Goal: Transaction & Acquisition: Book appointment/travel/reservation

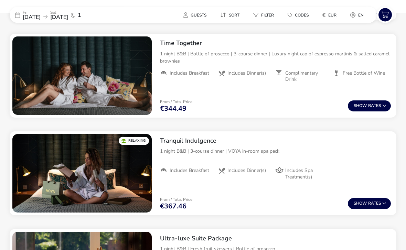
scroll to position [380, 0]
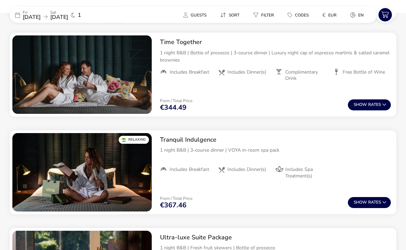
click at [333, 18] on button "€ EUR" at bounding box center [329, 15] width 25 height 10
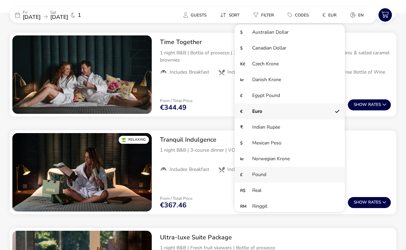
click at [300, 179] on li "£ Pound" at bounding box center [290, 175] width 110 height 16
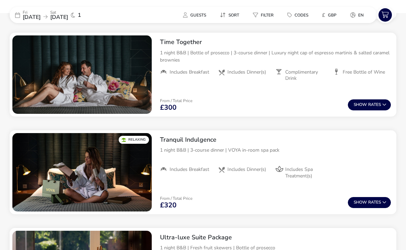
click at [373, 200] on button "Show Rates" at bounding box center [369, 202] width 43 height 11
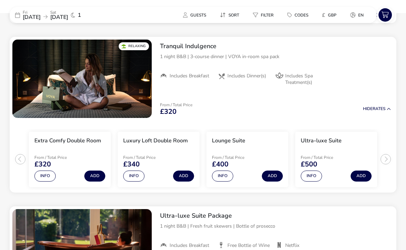
scroll to position [476, 0]
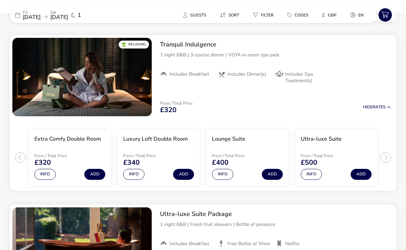
click at [221, 174] on button "Info" at bounding box center [222, 174] width 21 height 11
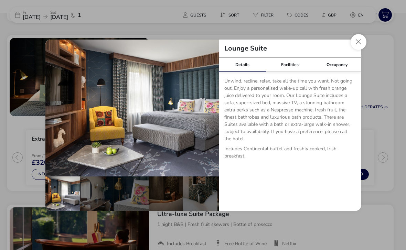
click at [355, 49] on button "Close dialog" at bounding box center [359, 42] width 16 height 16
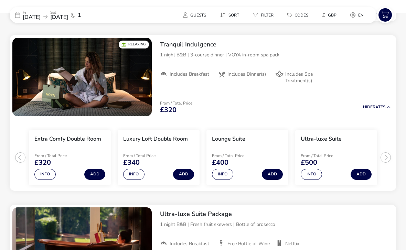
click at [315, 173] on button "Info" at bounding box center [311, 174] width 21 height 11
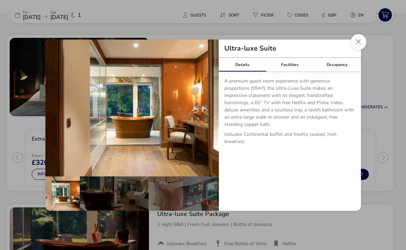
click at [358, 50] on button "Close dialog" at bounding box center [359, 42] width 16 height 16
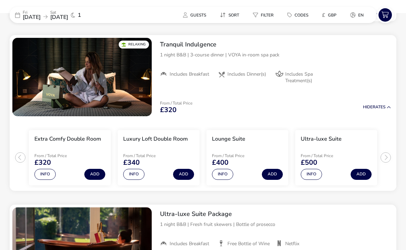
click at [181, 174] on button "Add" at bounding box center [183, 174] width 21 height 11
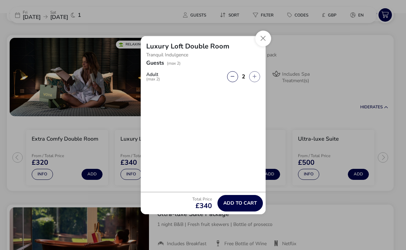
click at [238, 206] on span "Add to cart" at bounding box center [240, 203] width 34 height 5
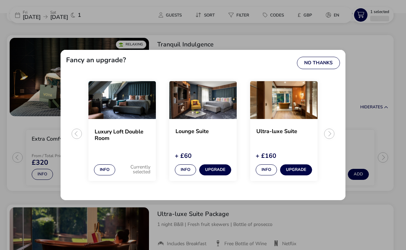
click at [325, 69] on button "No Thanks" at bounding box center [318, 63] width 43 height 12
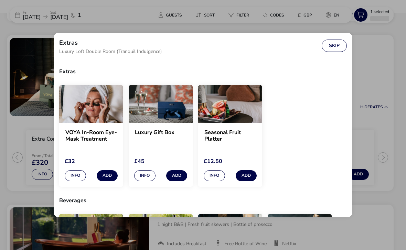
click at [338, 52] on button "Skip" at bounding box center [334, 46] width 25 height 12
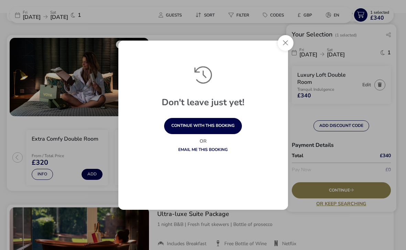
click at [289, 51] on button "Close" at bounding box center [286, 43] width 16 height 16
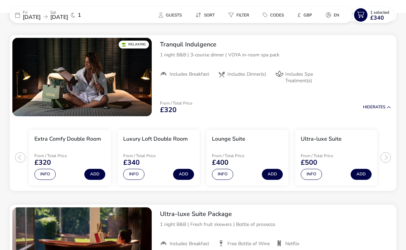
click at [180, 172] on button "Add" at bounding box center [183, 174] width 21 height 11
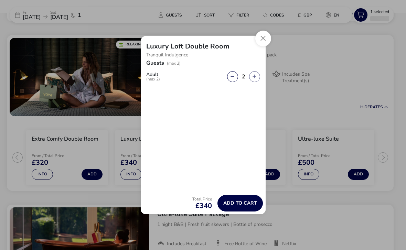
click at [235, 206] on span "Add to cart" at bounding box center [240, 203] width 34 height 5
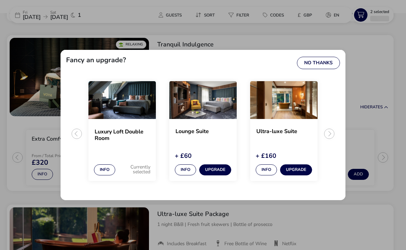
click at [360, 17] on div "Fancy an upgrade? No Thanks Luxury Loft Double Room Info Currently selected Lou…" at bounding box center [203, 125] width 406 height 250
click at [327, 69] on button "No Thanks" at bounding box center [318, 63] width 43 height 12
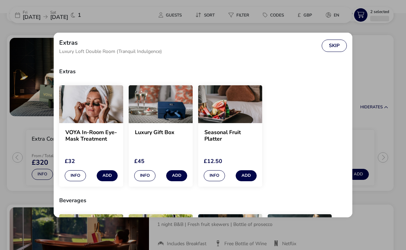
click at [338, 49] on button "Skip" at bounding box center [334, 46] width 25 height 12
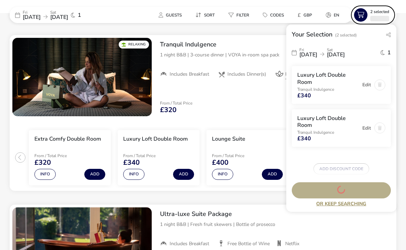
click at [362, 18] on icon at bounding box center [360, 14] width 13 height 13
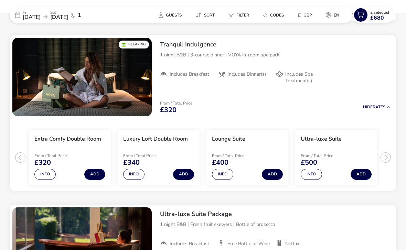
click at [371, 17] on span "£680" at bounding box center [377, 18] width 14 height 6
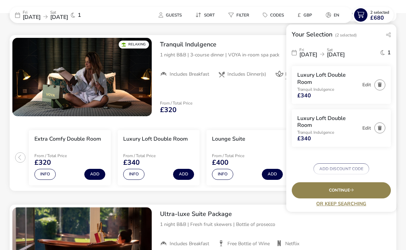
click at [381, 127] on icon "button" at bounding box center [380, 128] width 4 height 4
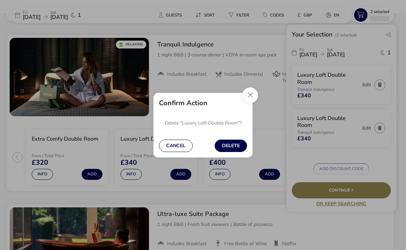
click at [229, 151] on button "Delete" at bounding box center [231, 146] width 32 height 12
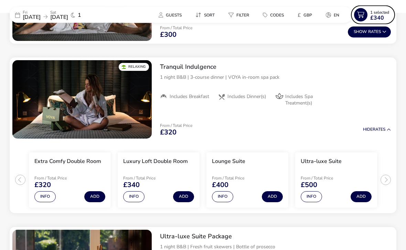
scroll to position [453, 0]
click at [377, 18] on span "£340" at bounding box center [377, 18] width 14 height 6
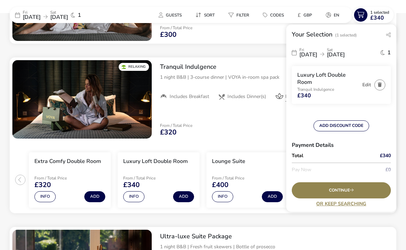
click at [357, 199] on div "Continue" at bounding box center [341, 190] width 99 height 16
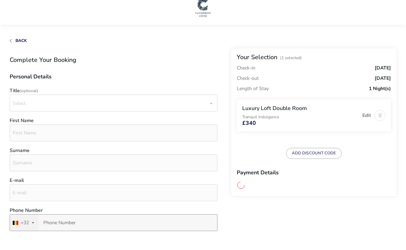
scroll to position [8, 0]
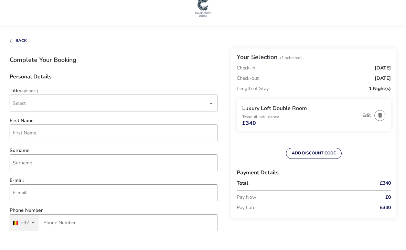
click at [19, 106] on span "Select" at bounding box center [19, 103] width 13 height 7
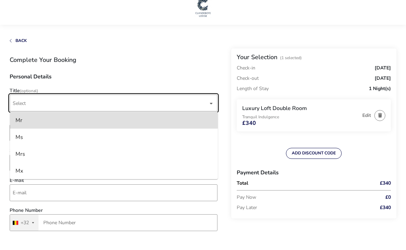
click at [21, 124] on div "Mr" at bounding box center [18, 120] width 7 height 11
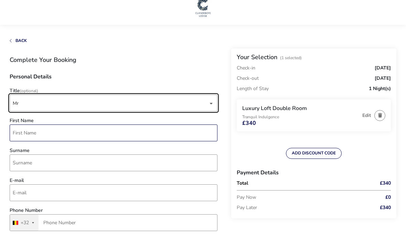
click at [23, 134] on input "First Name" at bounding box center [114, 133] width 208 height 17
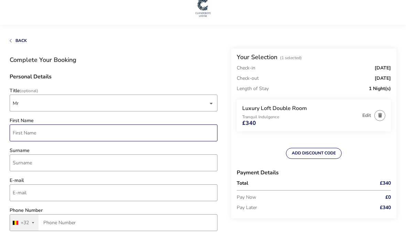
scroll to position [8, 0]
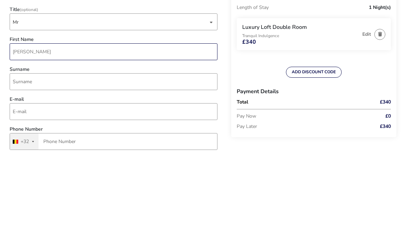
type input "[PERSON_NAME]"
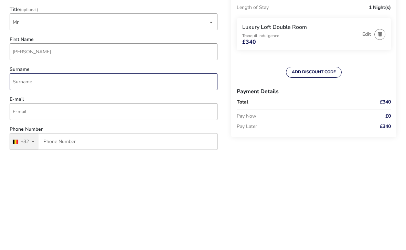
click at [18, 155] on input "Surname" at bounding box center [114, 163] width 208 height 17
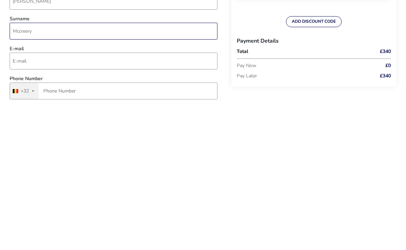
type input "Mccreery"
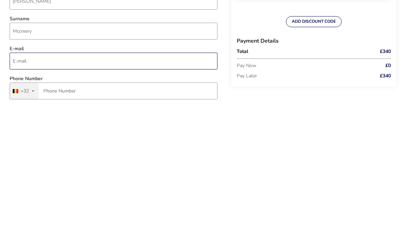
click at [20, 185] on input "E-mail" at bounding box center [114, 193] width 208 height 17
type input "[EMAIL_ADDRESS][DOMAIN_NAME]"
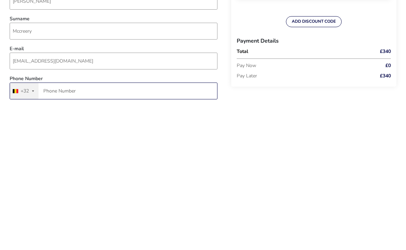
click at [49, 215] on input "Phone Number" at bounding box center [114, 223] width 208 height 17
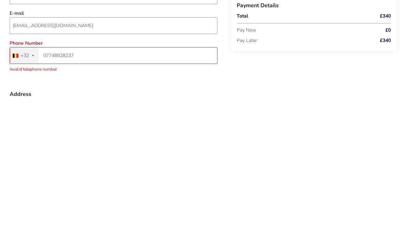
scroll to position [33, 0]
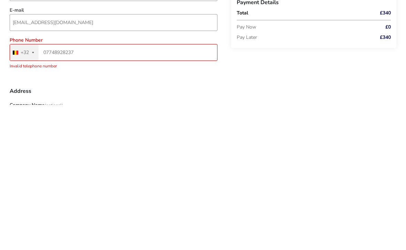
click at [28, 195] on div "+32" at bounding box center [25, 197] width 8 height 5
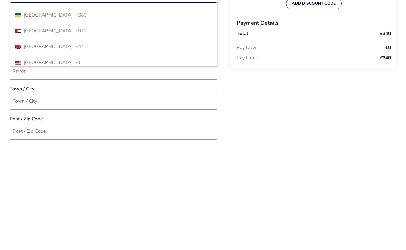
scroll to position [3620, 0]
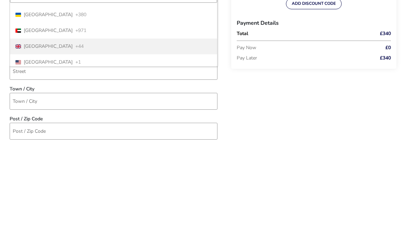
click at [30, 151] on span "[GEOGRAPHIC_DATA]" at bounding box center [48, 153] width 49 height 5
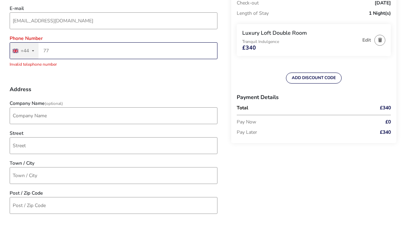
type input "7"
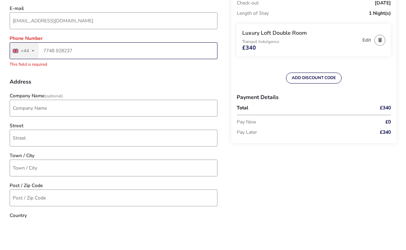
type input "07748928237"
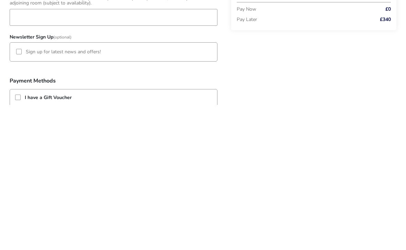
scroll to position [303, 0]
click at [17, 194] on div at bounding box center [19, 197] width 6 height 6
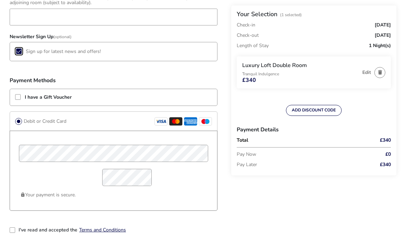
scroll to position [4, 3]
click at [377, 167] on li "Pay Later £340" at bounding box center [314, 165] width 154 height 10
click at [377, 163] on li "Pay Later £340" at bounding box center [314, 165] width 154 height 10
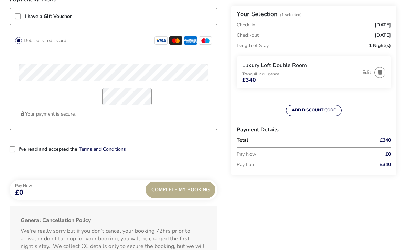
scroll to position [529, 0]
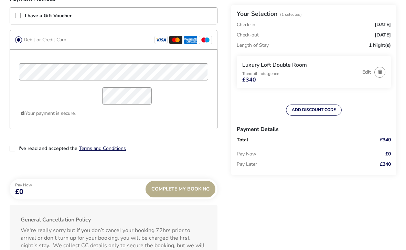
click at [164, 188] on span "Complete My Booking" at bounding box center [180, 189] width 58 height 5
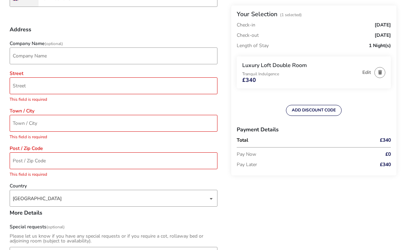
scroll to position [187, 0]
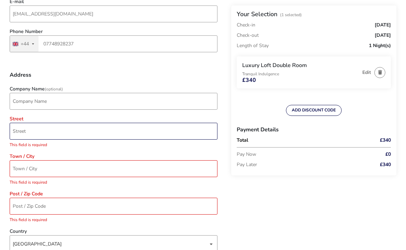
click at [19, 132] on input "Street" at bounding box center [114, 131] width 208 height 17
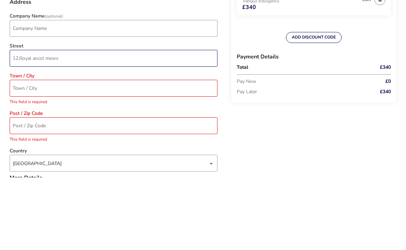
type input "12,Royal ascot mews"
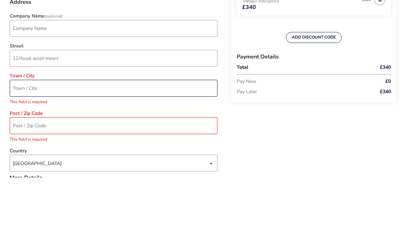
click at [26, 153] on input "Town / City" at bounding box center [114, 161] width 208 height 17
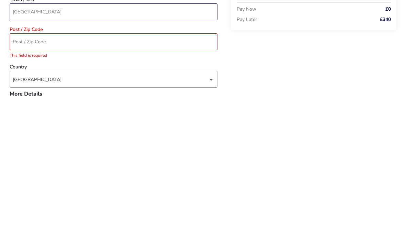
scroll to position [200, 0]
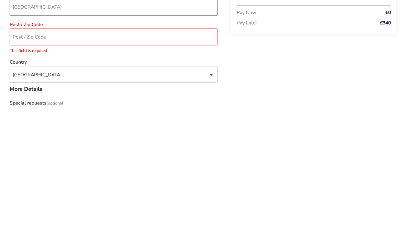
type input "[GEOGRAPHIC_DATA]"
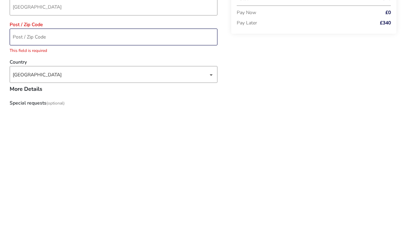
click at [17, 170] on input "Post / Zip Code" at bounding box center [114, 178] width 208 height 17
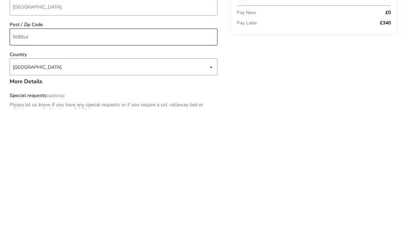
type input "Bt88sd"
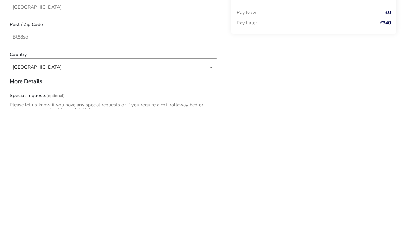
click at [28, 201] on div "[GEOGRAPHIC_DATA]" at bounding box center [110, 209] width 195 height 17
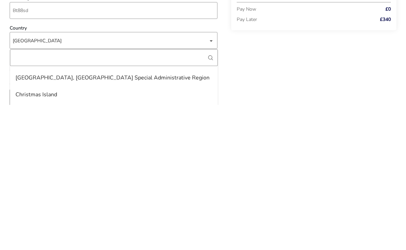
scroll to position [790, 0]
type input "Un"
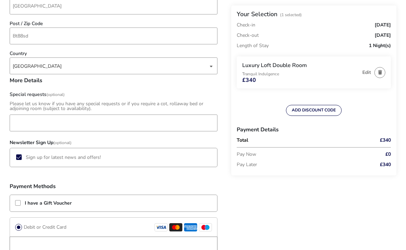
scroll to position [342, 0]
click at [32, 69] on div "[GEOGRAPHIC_DATA]" at bounding box center [110, 66] width 195 height 17
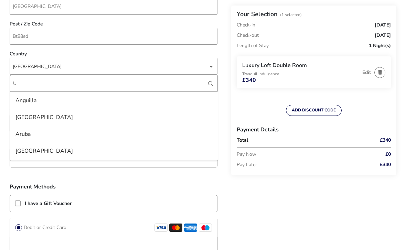
type input "Uk"
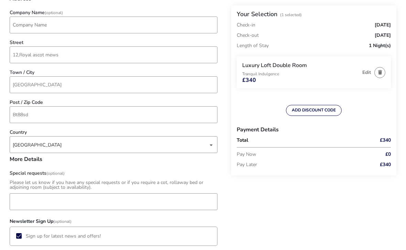
scroll to position [263, 0]
click at [20, 147] on div "[GEOGRAPHIC_DATA]" at bounding box center [110, 145] width 195 height 17
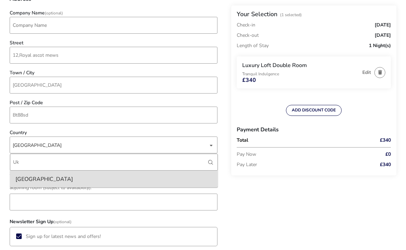
type input "U"
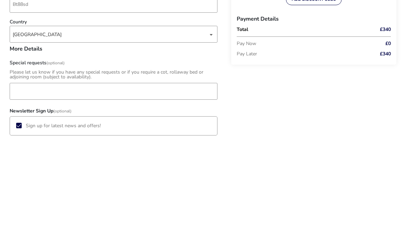
scroll to position [374, 0]
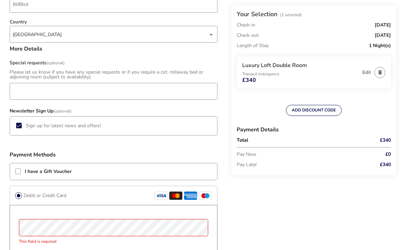
click at [207, 36] on div "[GEOGRAPHIC_DATA]" at bounding box center [110, 34] width 195 height 17
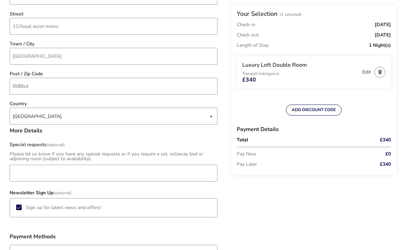
scroll to position [292, 0]
click at [210, 119] on div "dropdown trigger" at bounding box center [211, 116] width 3 height 13
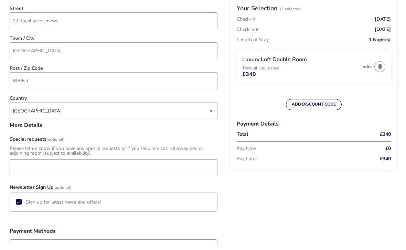
scroll to position [298, 0]
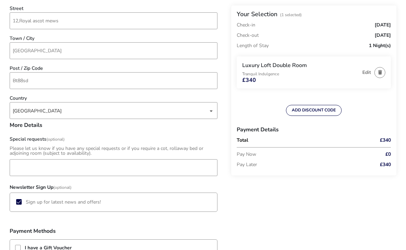
click at [17, 109] on div "[GEOGRAPHIC_DATA]" at bounding box center [110, 111] width 195 height 17
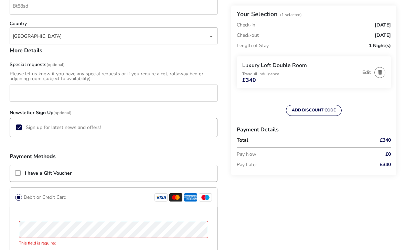
scroll to position [372, 0]
click at [26, 39] on div "[GEOGRAPHIC_DATA]" at bounding box center [110, 37] width 195 height 17
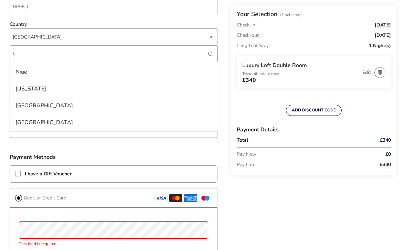
scroll to position [809, 0]
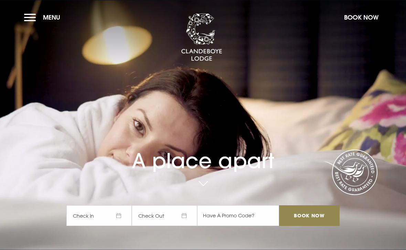
click at [100, 226] on span "Check In" at bounding box center [98, 215] width 65 height 21
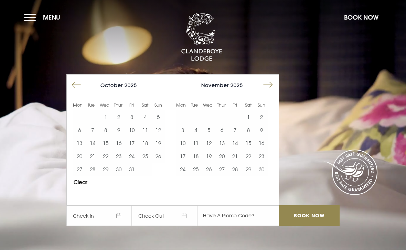
click at [265, 92] on button "Move forward to switch to the next month." at bounding box center [267, 84] width 13 height 13
click at [268, 92] on button "Move forward to switch to the next month." at bounding box center [267, 84] width 13 height 13
click at [267, 92] on button "Move forward to switch to the next month." at bounding box center [267, 84] width 13 height 13
click at [233, 137] on button "6" at bounding box center [234, 130] width 13 height 13
click at [247, 137] on button "7" at bounding box center [248, 130] width 13 height 13
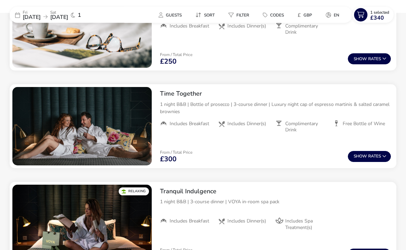
scroll to position [329, 0]
click at [53, 139] on img "1 / 1" at bounding box center [81, 126] width 139 height 78
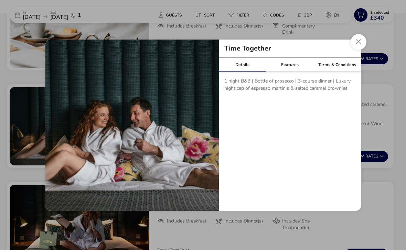
click at [355, 50] on button "Close modal" at bounding box center [359, 42] width 16 height 16
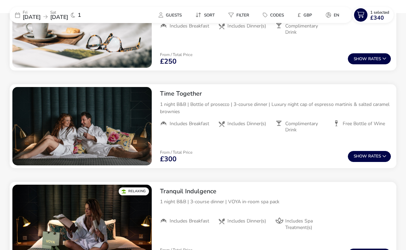
click at [367, 157] on span "Show" at bounding box center [361, 156] width 14 height 4
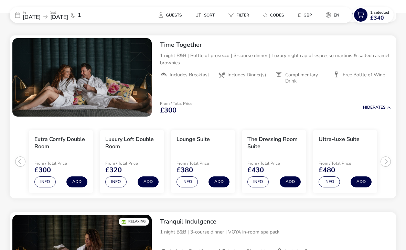
scroll to position [378, 0]
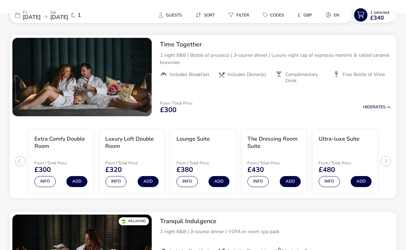
click at [146, 181] on button "Add" at bounding box center [148, 181] width 21 height 11
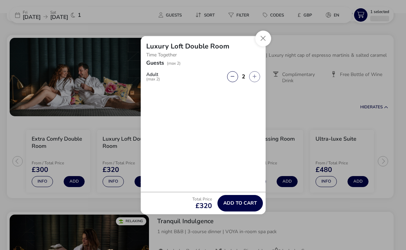
click at [260, 46] on button "Close" at bounding box center [263, 39] width 16 height 16
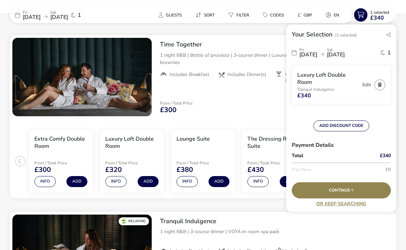
click at [115, 181] on button "Info" at bounding box center [115, 181] width 21 height 11
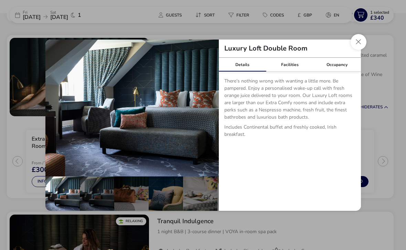
click at [354, 49] on button "Close dialog" at bounding box center [359, 42] width 16 height 16
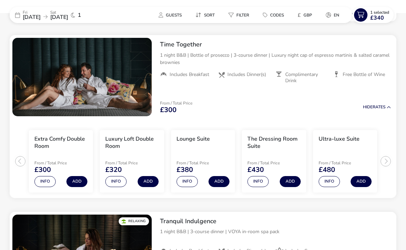
click at [255, 182] on button "Info" at bounding box center [257, 181] width 21 height 11
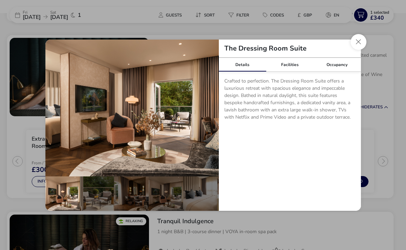
click at [360, 47] on button "Close dialog" at bounding box center [359, 42] width 16 height 16
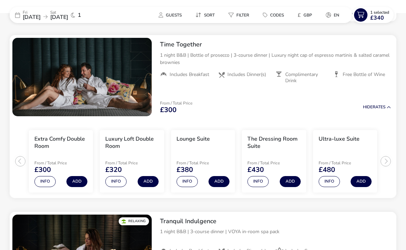
click at [150, 181] on button "Add" at bounding box center [148, 181] width 21 height 11
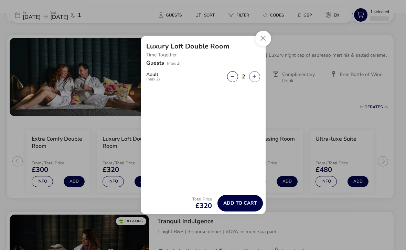
click at [236, 206] on span "Add to cart" at bounding box center [240, 203] width 34 height 5
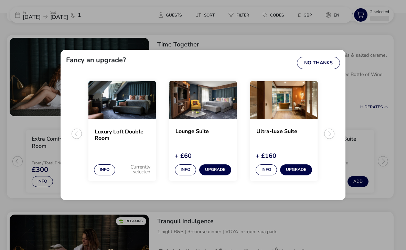
click at [317, 69] on button "No Thanks" at bounding box center [318, 63] width 43 height 12
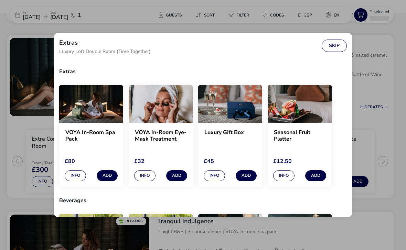
click at [337, 46] on button "Skip" at bounding box center [334, 46] width 25 height 12
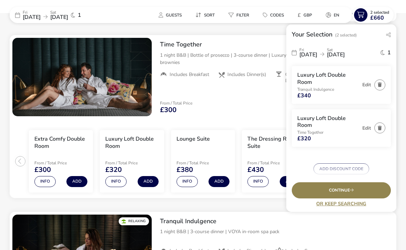
click at [318, 126] on h3 "Luxury Loft Double Room" at bounding box center [328, 122] width 62 height 14
click at [377, 84] on button "button" at bounding box center [379, 84] width 11 height 11
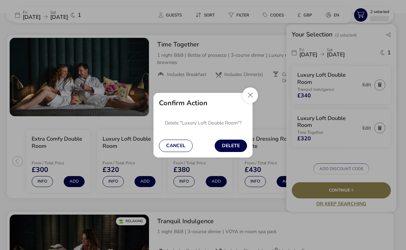
click at [229, 152] on button "Delete" at bounding box center [231, 146] width 32 height 12
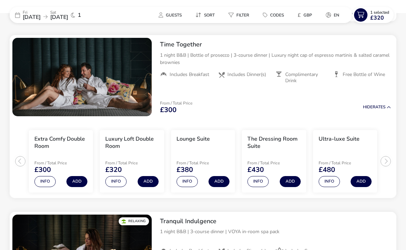
click at [376, 16] on span "£320" at bounding box center [377, 18] width 14 height 6
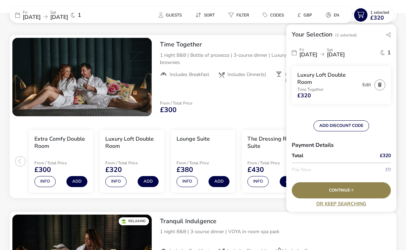
click at [381, 84] on icon "button" at bounding box center [380, 85] width 4 height 4
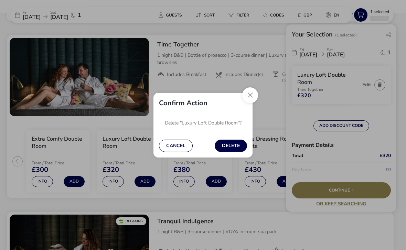
click at [227, 147] on button "Delete" at bounding box center [231, 146] width 32 height 12
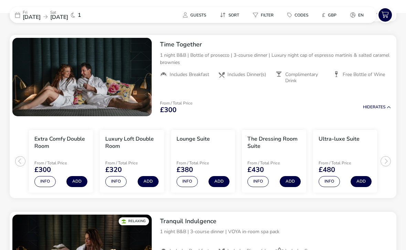
click at [182, 179] on button "Info" at bounding box center [186, 181] width 21 height 11
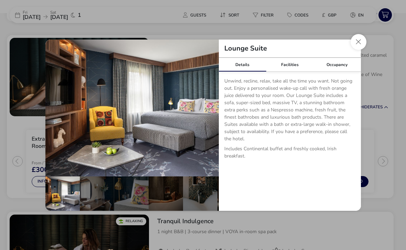
click at [353, 49] on button "Close dialog" at bounding box center [359, 42] width 16 height 16
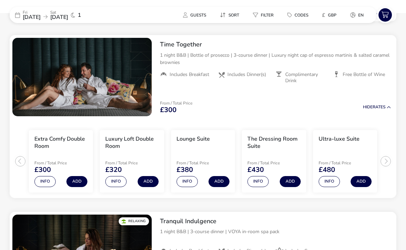
click at [146, 180] on button "Add" at bounding box center [148, 181] width 21 height 11
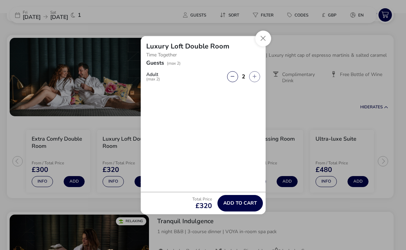
click at [239, 206] on span "Add to cart" at bounding box center [240, 203] width 34 height 5
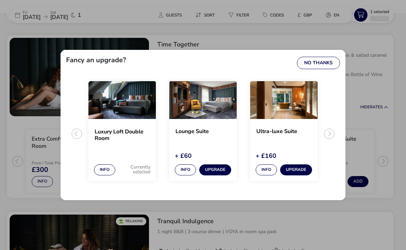
click at [317, 66] on button "No Thanks" at bounding box center [318, 63] width 43 height 12
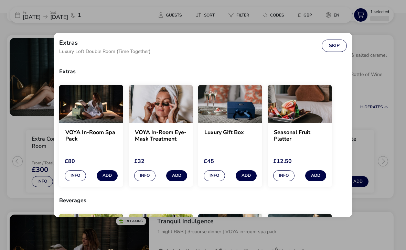
click at [333, 48] on button "Skip" at bounding box center [334, 46] width 25 height 12
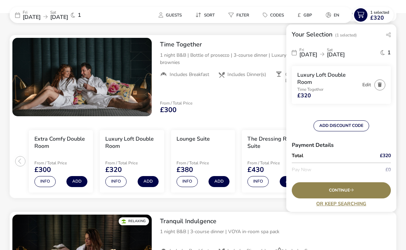
click at [352, 193] on span "Continue" at bounding box center [341, 190] width 25 height 4
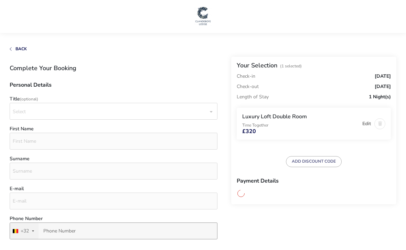
scroll to position [8, 0]
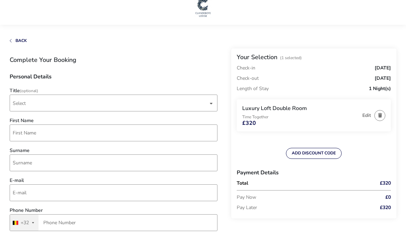
click at [24, 102] on span "Select" at bounding box center [19, 103] width 13 height 7
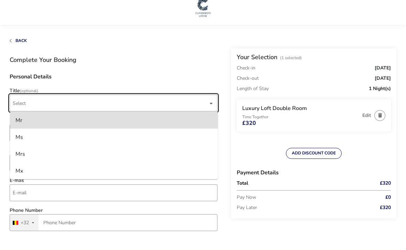
click at [20, 120] on div "Mr" at bounding box center [18, 120] width 7 height 11
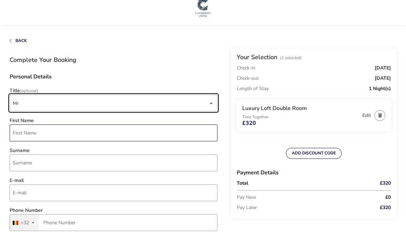
click at [18, 136] on input "First Name" at bounding box center [114, 133] width 208 height 17
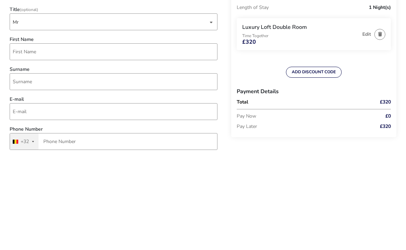
scroll to position [89, 0]
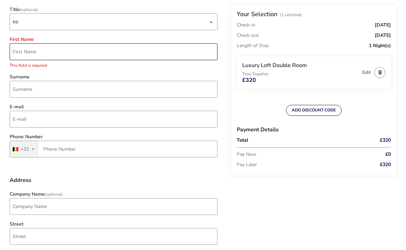
click at [26, 55] on input "First Name" at bounding box center [114, 51] width 208 height 17
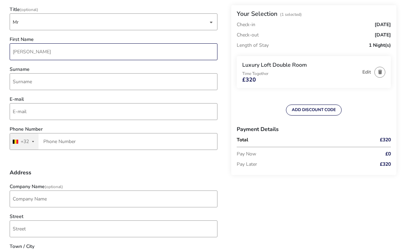
type input "[PERSON_NAME]"
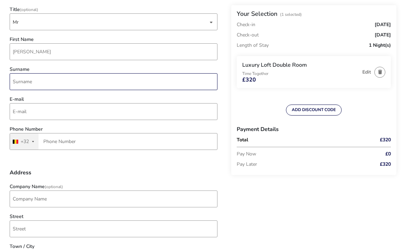
click at [20, 86] on input "Surname" at bounding box center [114, 82] width 208 height 17
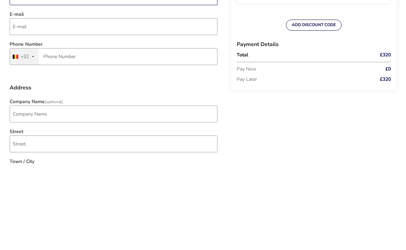
type input "Mccreery"
click at [20, 104] on input "E-mail" at bounding box center [114, 112] width 208 height 17
type input "[EMAIL_ADDRESS][DOMAIN_NAME]"
click at [25, 140] on div "+32" at bounding box center [25, 142] width 8 height 5
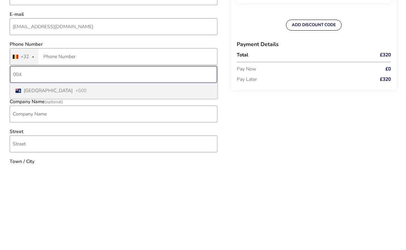
type input "0044"
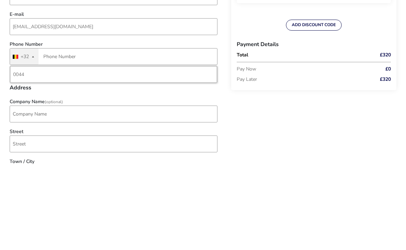
click at [13, 134] on div "[GEOGRAPHIC_DATA] +32" at bounding box center [14, 142] width 8 height 16
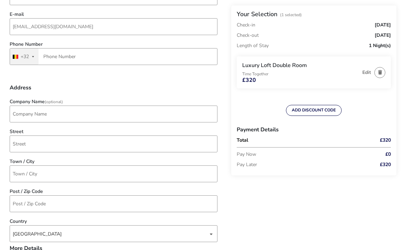
click at [31, 56] on button "[GEOGRAPHIC_DATA] +32 +32" at bounding box center [24, 57] width 29 height 16
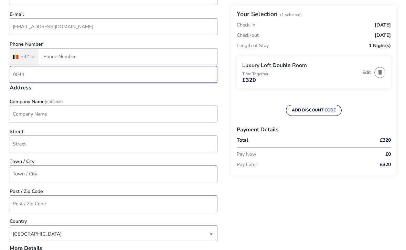
scroll to position [174, 0]
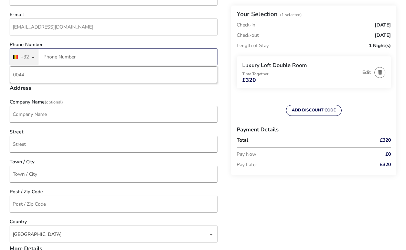
click at [49, 55] on input "Phone Number" at bounding box center [114, 57] width 208 height 17
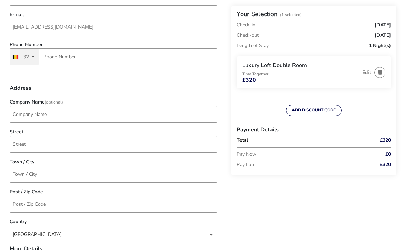
click at [30, 56] on button "[GEOGRAPHIC_DATA] +32 +32" at bounding box center [24, 57] width 29 height 16
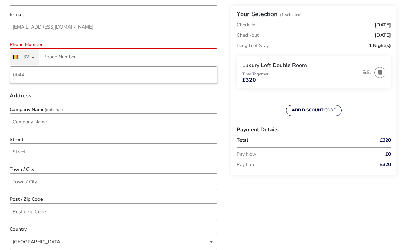
click at [24, 60] on div "+32" at bounding box center [25, 57] width 8 height 5
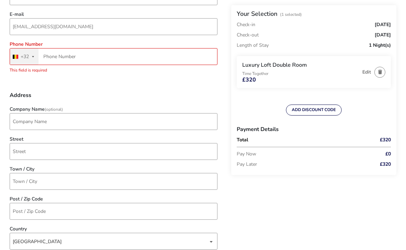
click at [35, 62] on button "[GEOGRAPHIC_DATA] +32 +32" at bounding box center [24, 57] width 29 height 16
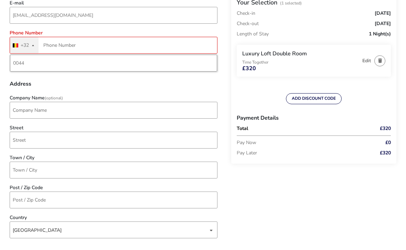
click at [29, 55] on div "+32" at bounding box center [25, 57] width 8 height 5
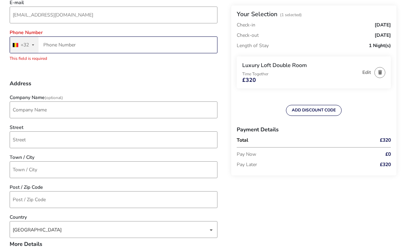
click at [50, 49] on input "Phone Number" at bounding box center [114, 44] width 208 height 17
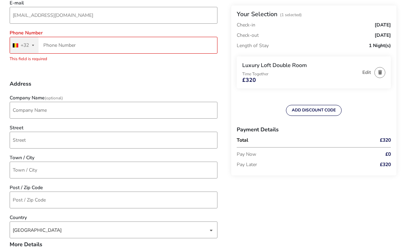
click at [27, 49] on button "[GEOGRAPHIC_DATA] +32 +32" at bounding box center [24, 45] width 29 height 16
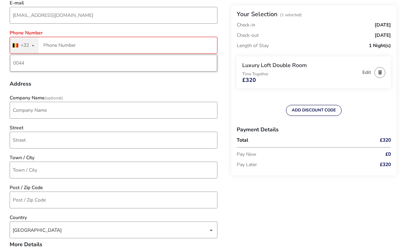
click at [21, 48] on div "+32" at bounding box center [25, 45] width 8 height 5
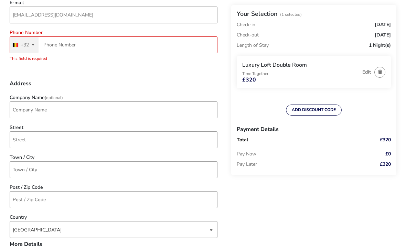
click at [32, 49] on button "[GEOGRAPHIC_DATA] +32 +32" at bounding box center [24, 45] width 29 height 16
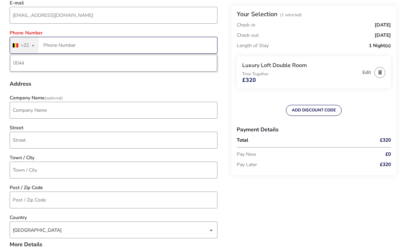
click at [54, 45] on input "Phone Number" at bounding box center [114, 45] width 208 height 17
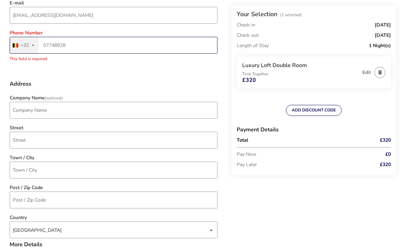
type input "07748928237"
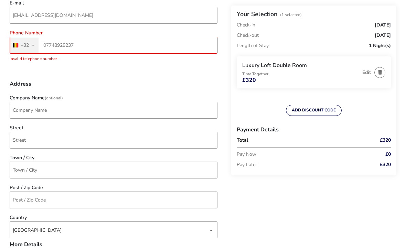
click at [32, 43] on button "[GEOGRAPHIC_DATA] +32 +32" at bounding box center [24, 45] width 29 height 16
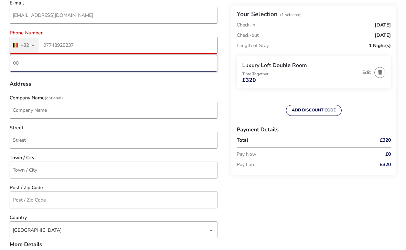
type input "0"
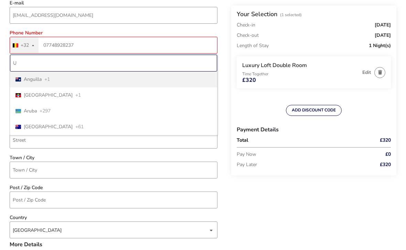
type input "Uk"
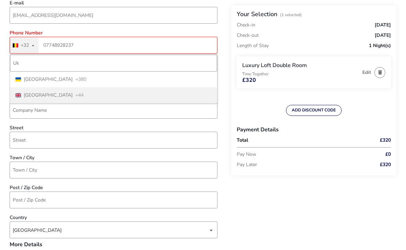
click at [59, 98] on li "[GEOGRAPHIC_DATA] +44" at bounding box center [113, 95] width 207 height 16
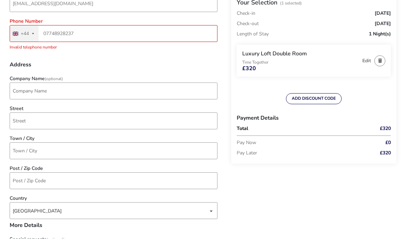
click at [151, 77] on h3 "Address" at bounding box center [114, 79] width 208 height 11
type input "7748 928237"
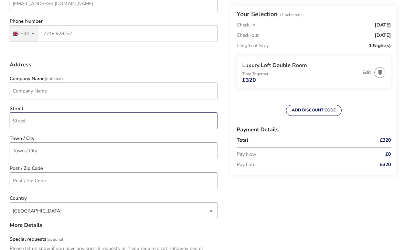
click at [17, 122] on input "Street" at bounding box center [114, 121] width 208 height 17
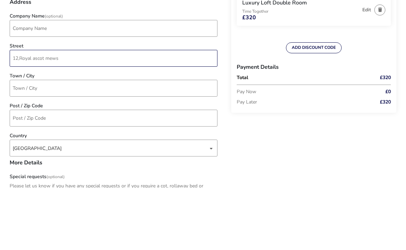
type input "12,Royal ascot mews"
click at [19, 142] on input "Town / City" at bounding box center [114, 150] width 208 height 17
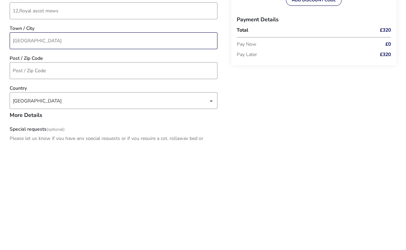
type input "[GEOGRAPHIC_DATA]"
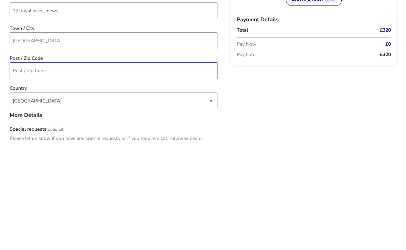
click at [18, 172] on input "Post / Zip Code" at bounding box center [114, 180] width 208 height 17
type input "Bt88sd"
click at [41, 203] on div "[GEOGRAPHIC_DATA]" at bounding box center [110, 211] width 195 height 17
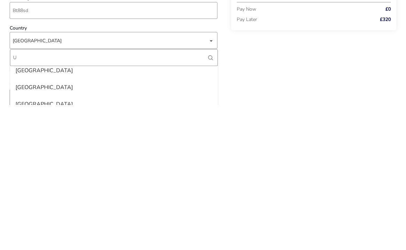
scroll to position [1286, 0]
type input "U"
click at [23, 243] on div "[GEOGRAPHIC_DATA]" at bounding box center [43, 248] width 57 height 11
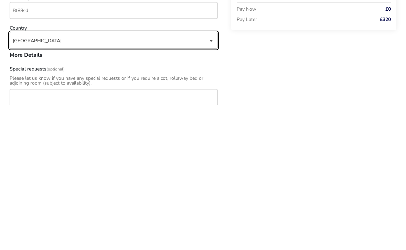
scroll to position [101, 0]
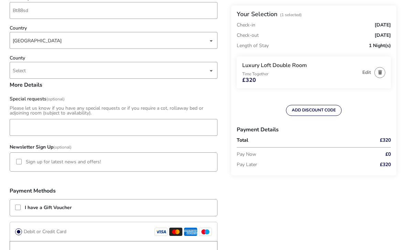
click at [19, 72] on span "Select" at bounding box center [19, 70] width 13 height 7
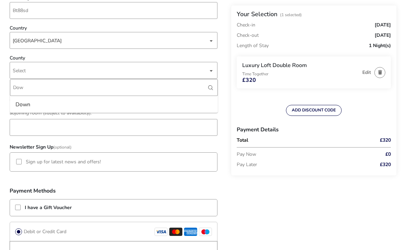
type input "Down"
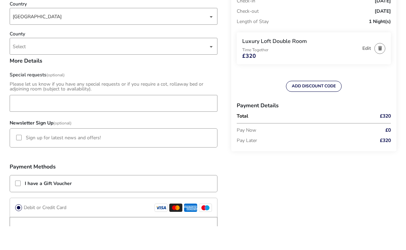
scroll to position [392, 0]
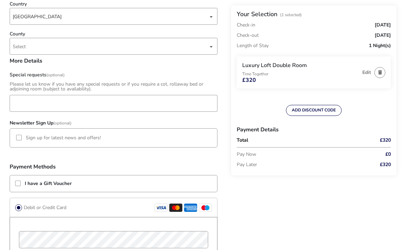
click at [17, 138] on div at bounding box center [19, 138] width 6 height 6
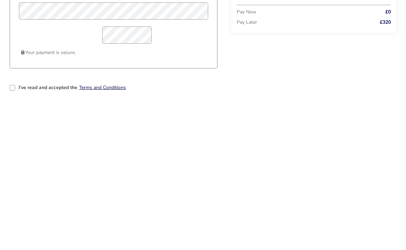
scroll to position [480, 0]
click at [14, 226] on div "2-term_condi" at bounding box center [13, 229] width 6 height 6
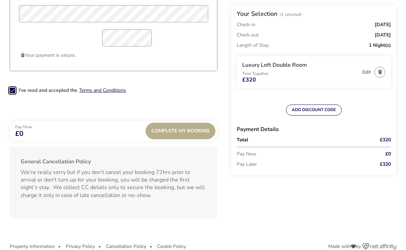
click at [186, 129] on span "Complete My Booking" at bounding box center [180, 131] width 58 height 5
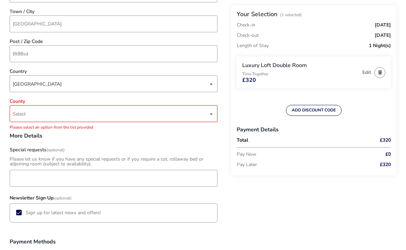
scroll to position [307, 0]
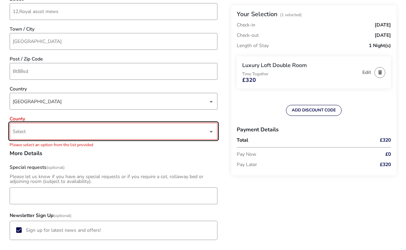
click at [18, 128] on span "Select" at bounding box center [110, 131] width 195 height 16
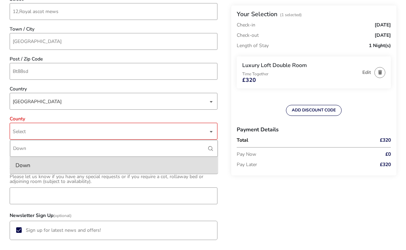
type input "Downd"
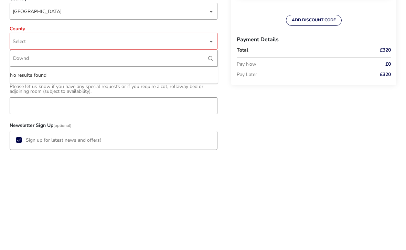
scroll to position [397, 0]
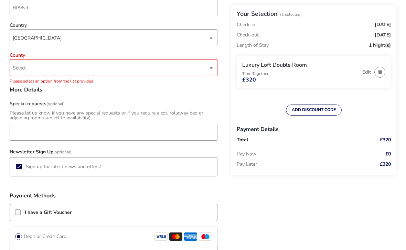
click at [17, 68] on span "Select" at bounding box center [19, 68] width 13 height 7
click at [53, 89] on input "Down" at bounding box center [114, 85] width 208 height 17
click at [33, 87] on input "Down" at bounding box center [114, 85] width 208 height 17
type input "Down"
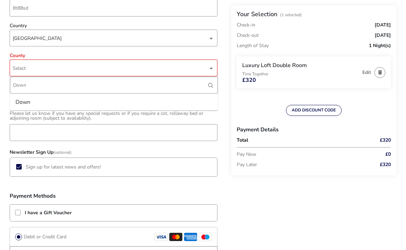
click at [19, 100] on div "Down" at bounding box center [22, 102] width 15 height 11
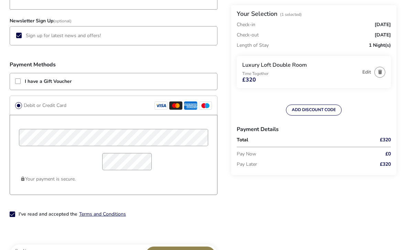
scroll to position [496, 0]
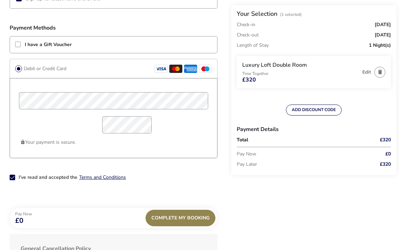
click at [180, 219] on span "Complete My Booking" at bounding box center [180, 218] width 58 height 5
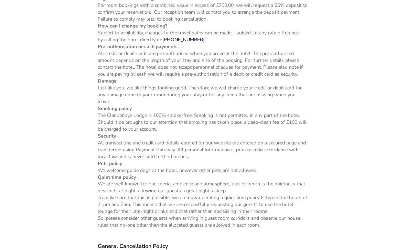
scroll to position [590, 0]
